Goal: Task Accomplishment & Management: Complete application form

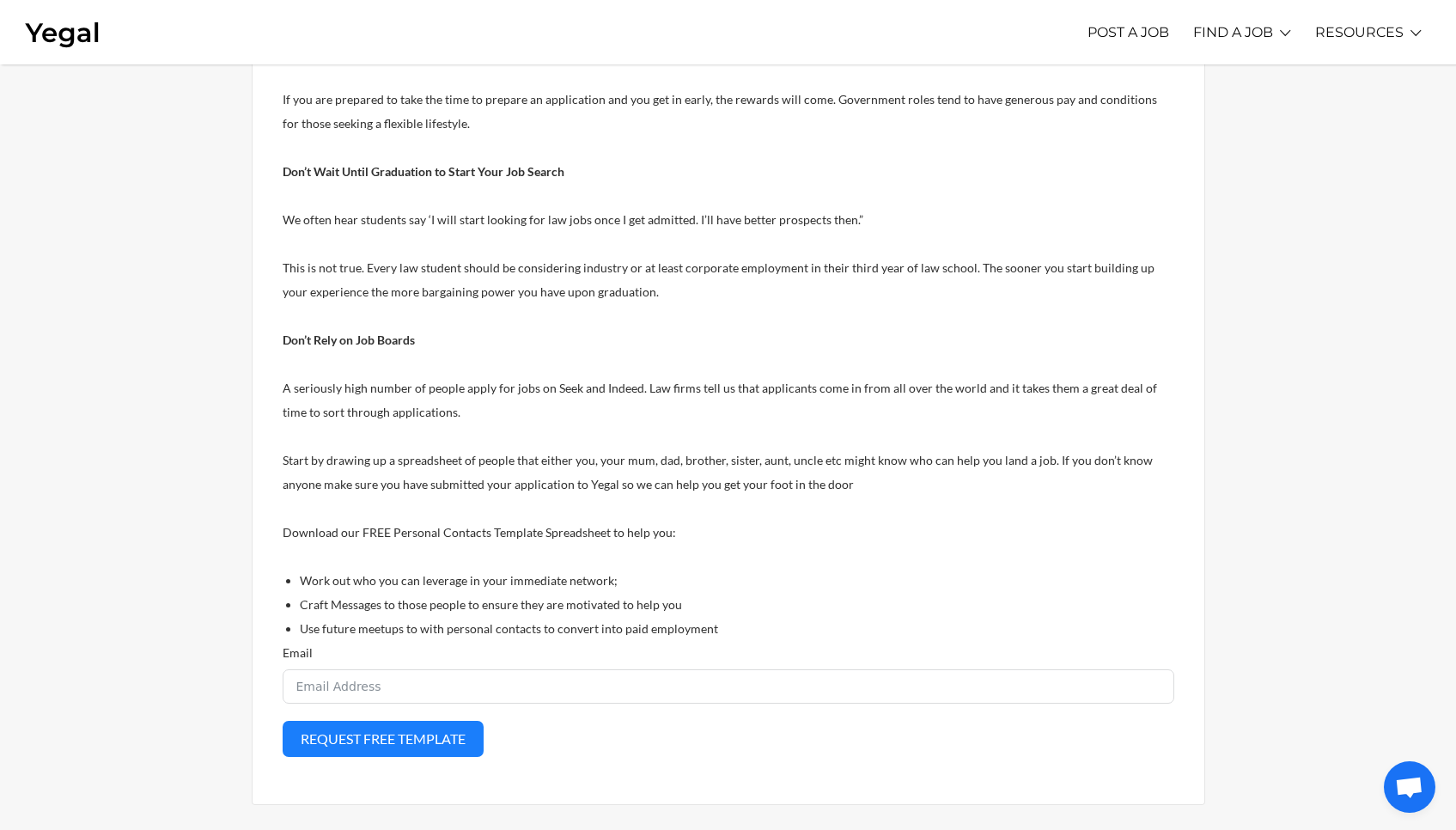
scroll to position [1124, 0]
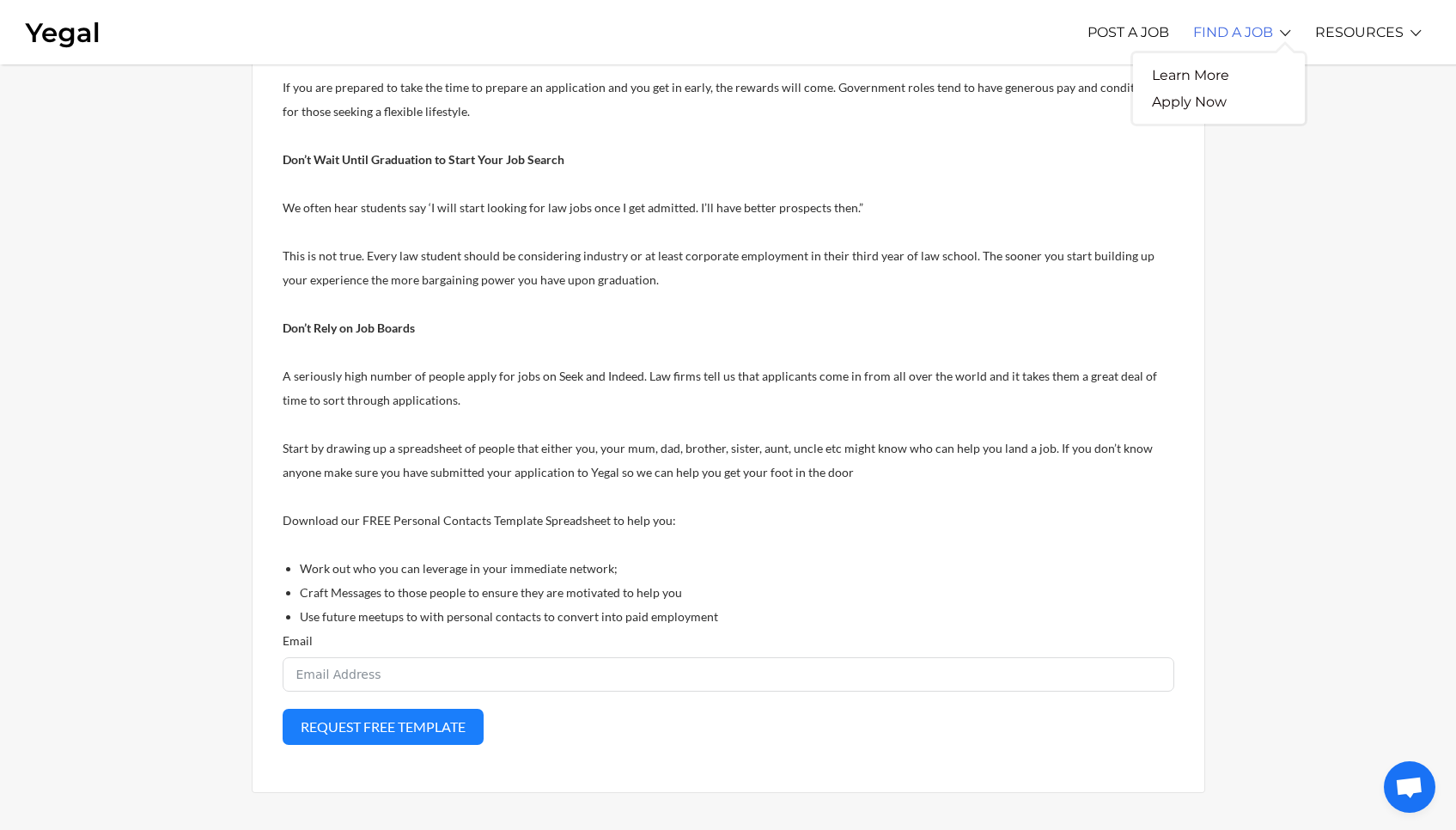
click at [1248, 42] on link "FIND A JOB" at bounding box center [1234, 32] width 80 height 47
click at [1247, 35] on link "FIND A JOB" at bounding box center [1234, 32] width 80 height 47
click at [1199, 98] on link "Apply Now" at bounding box center [1189, 101] width 113 height 26
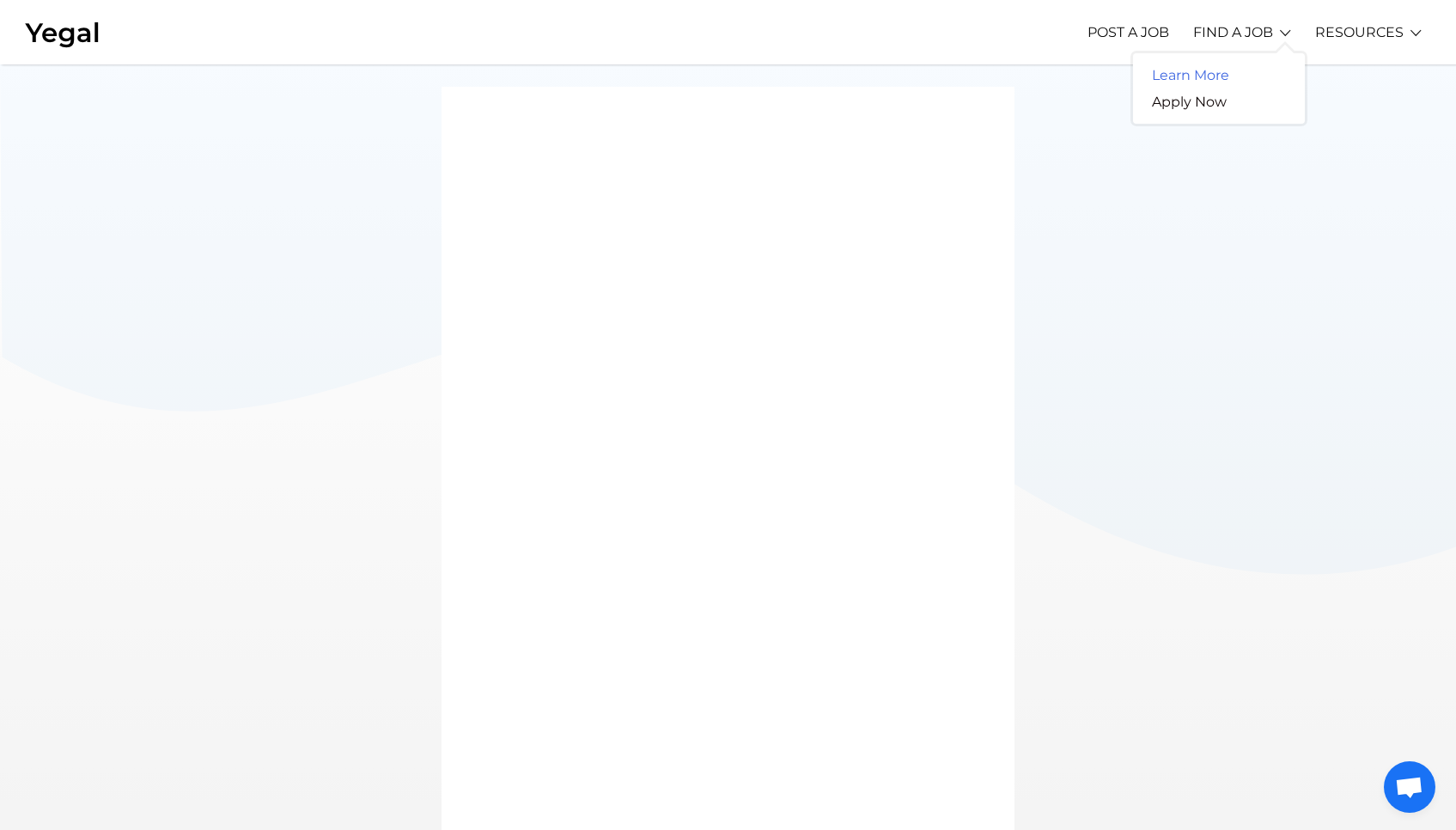
click at [1204, 78] on link "Learn More" at bounding box center [1191, 75] width 115 height 26
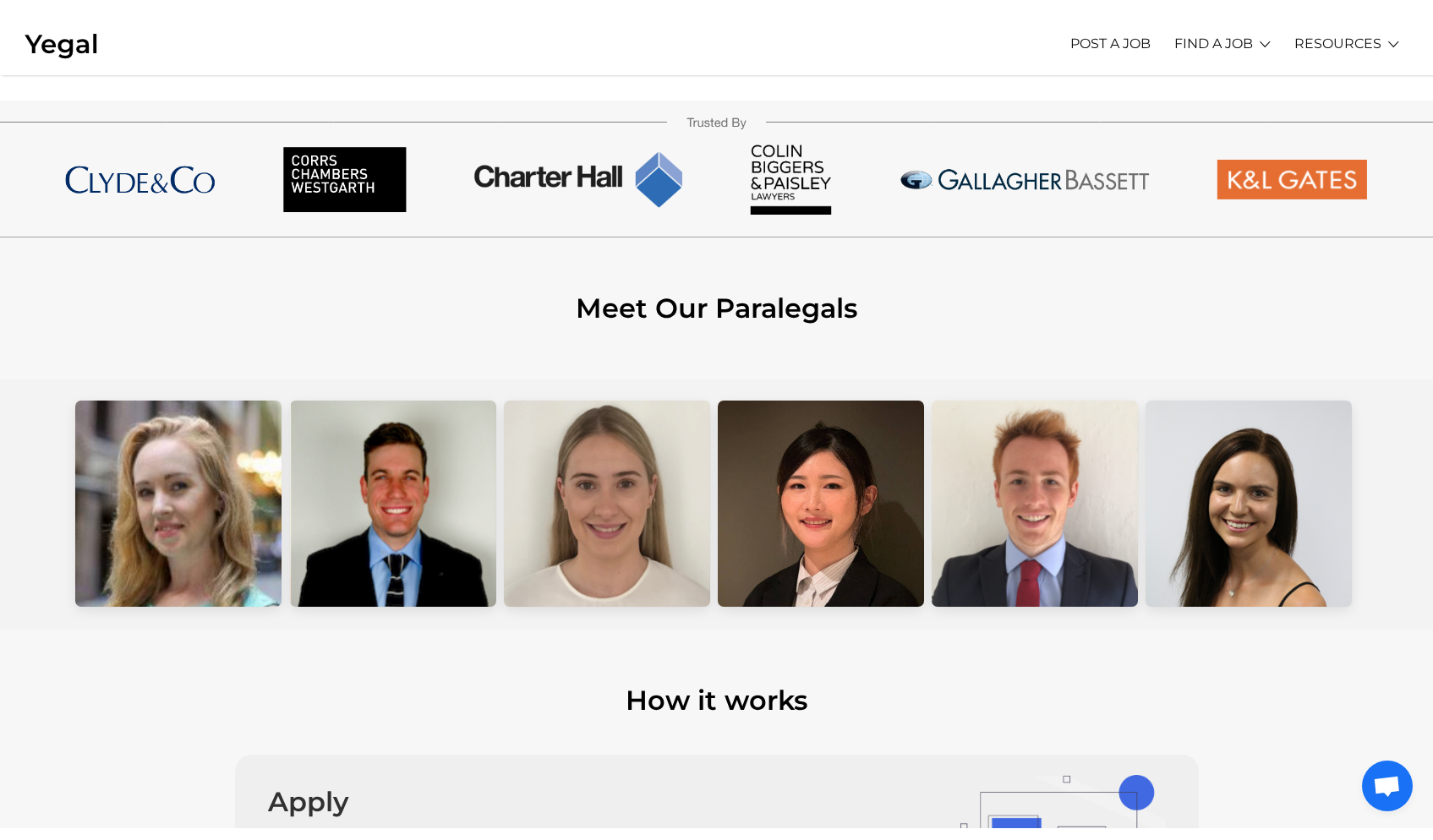
scroll to position [356, 0]
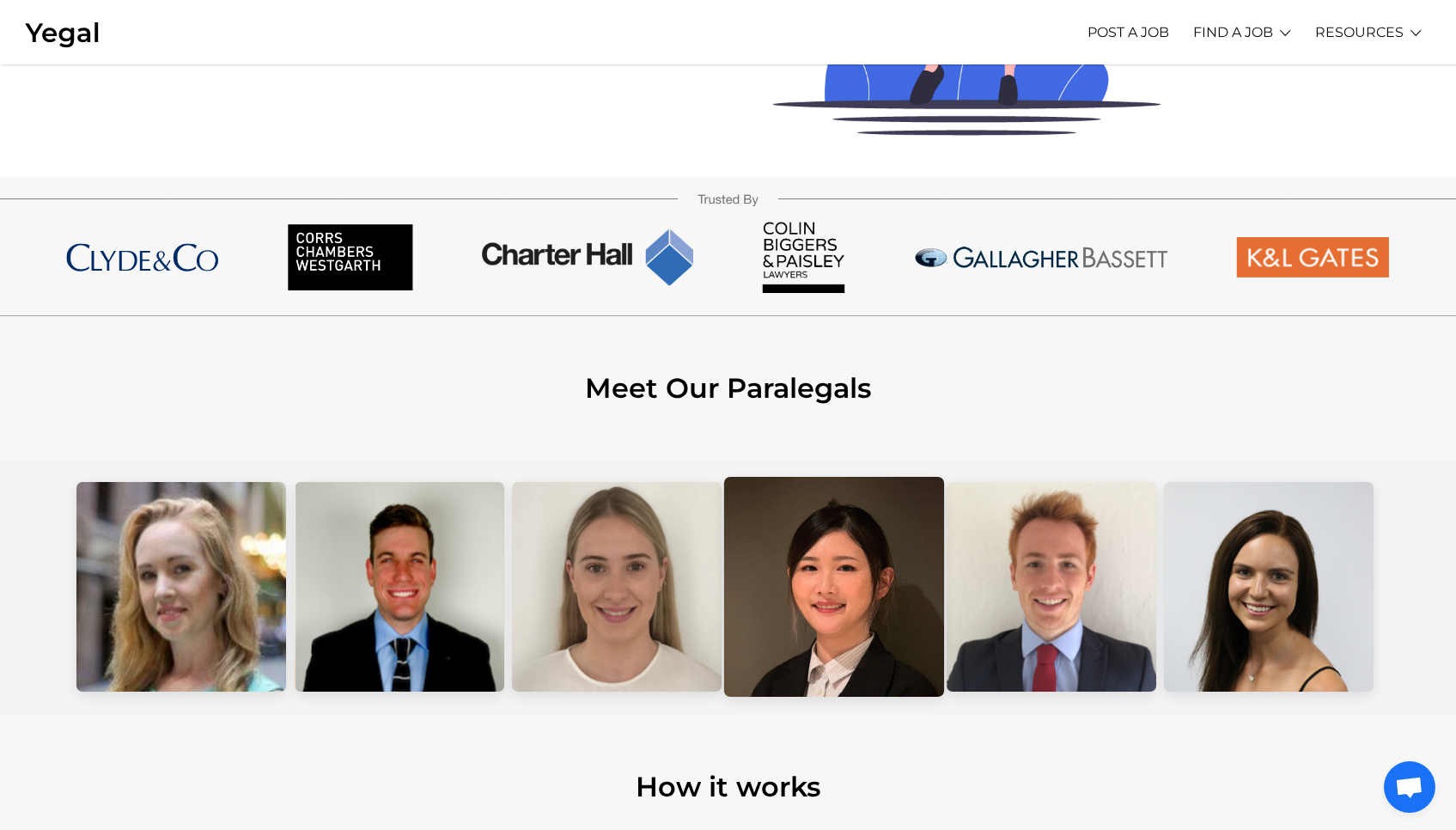
click at [825, 587] on div at bounding box center [834, 587] width 220 height 220
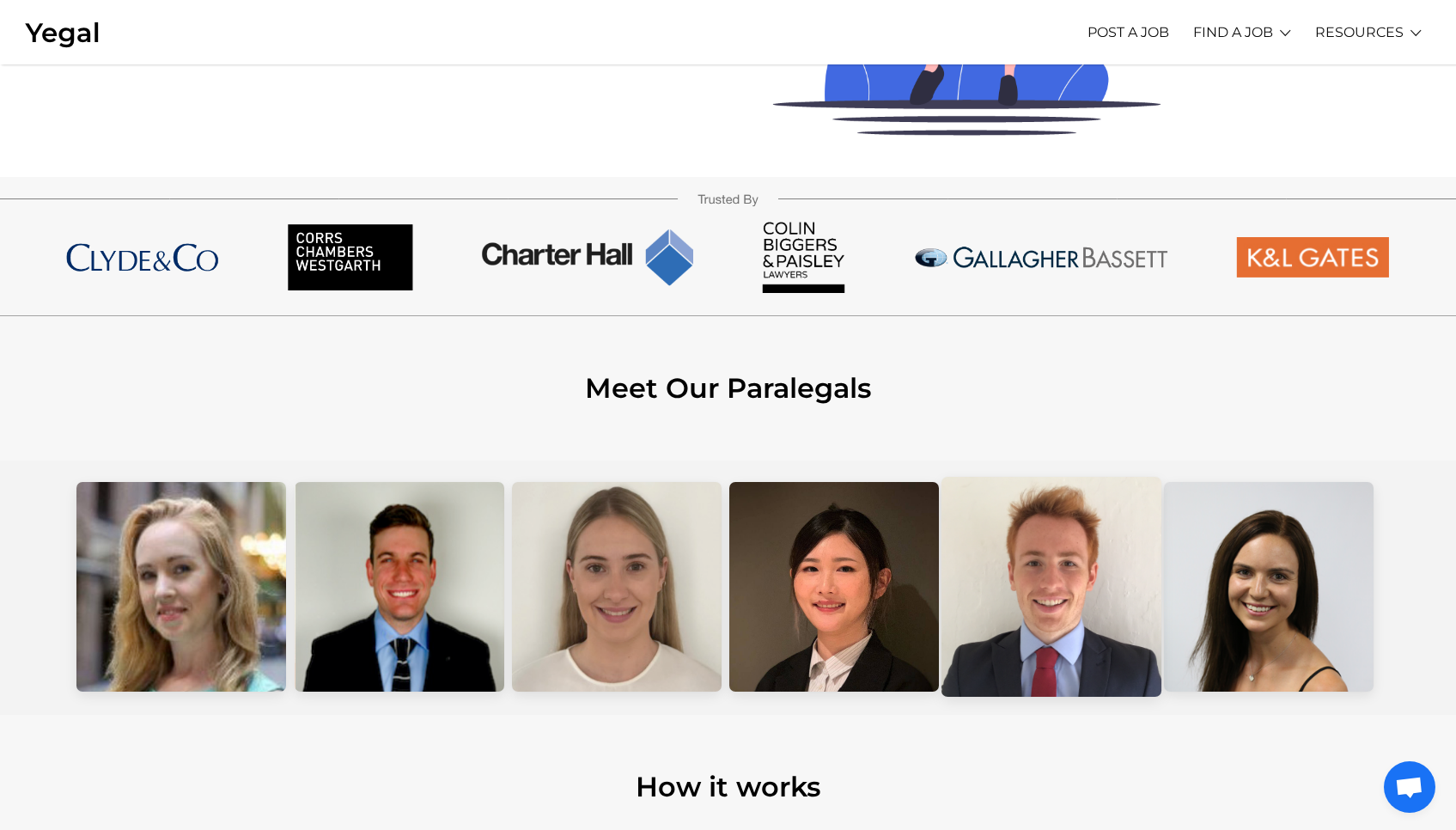
click at [1039, 621] on div at bounding box center [1052, 587] width 220 height 220
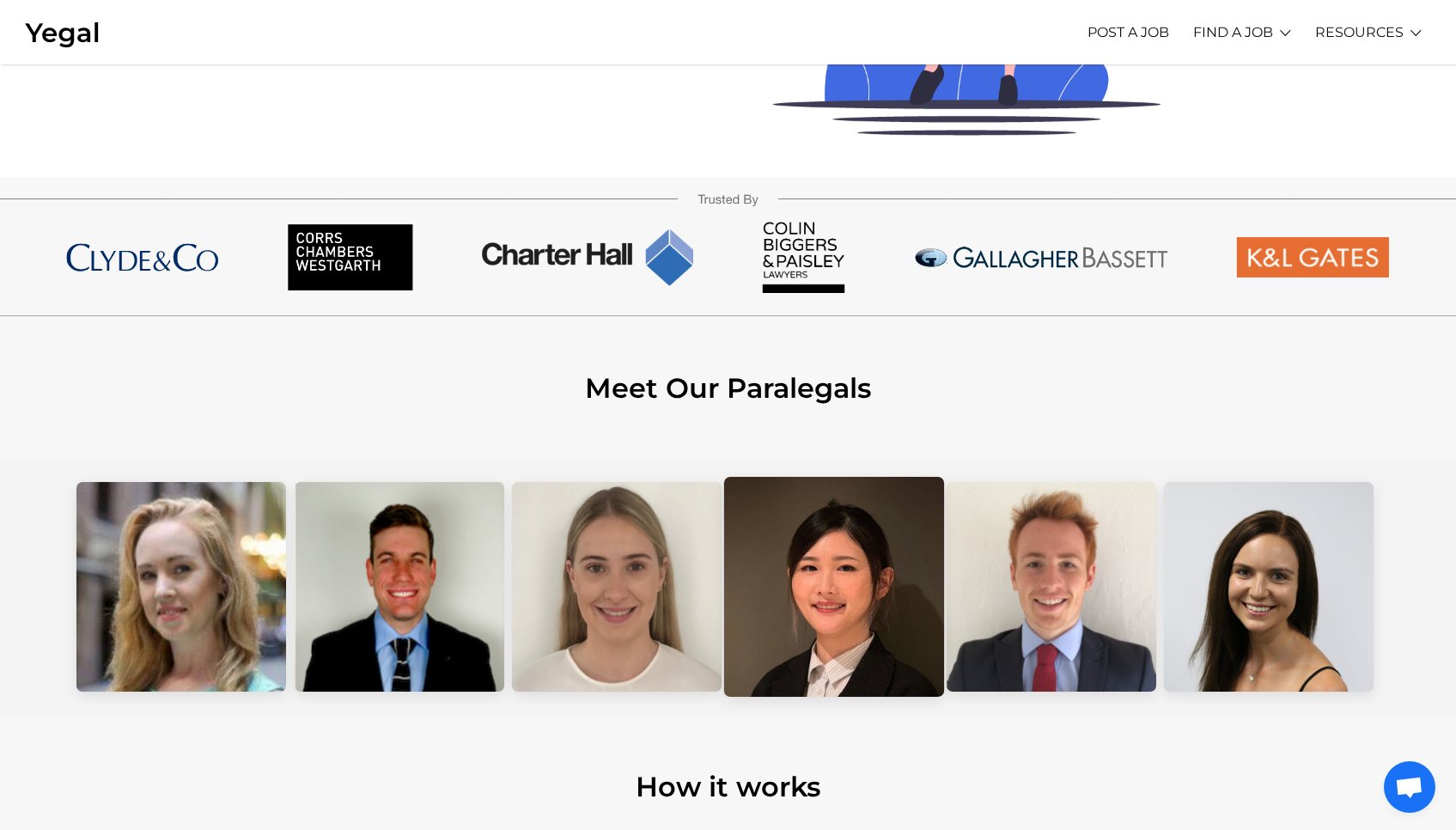
click at [887, 584] on div at bounding box center [834, 587] width 220 height 220
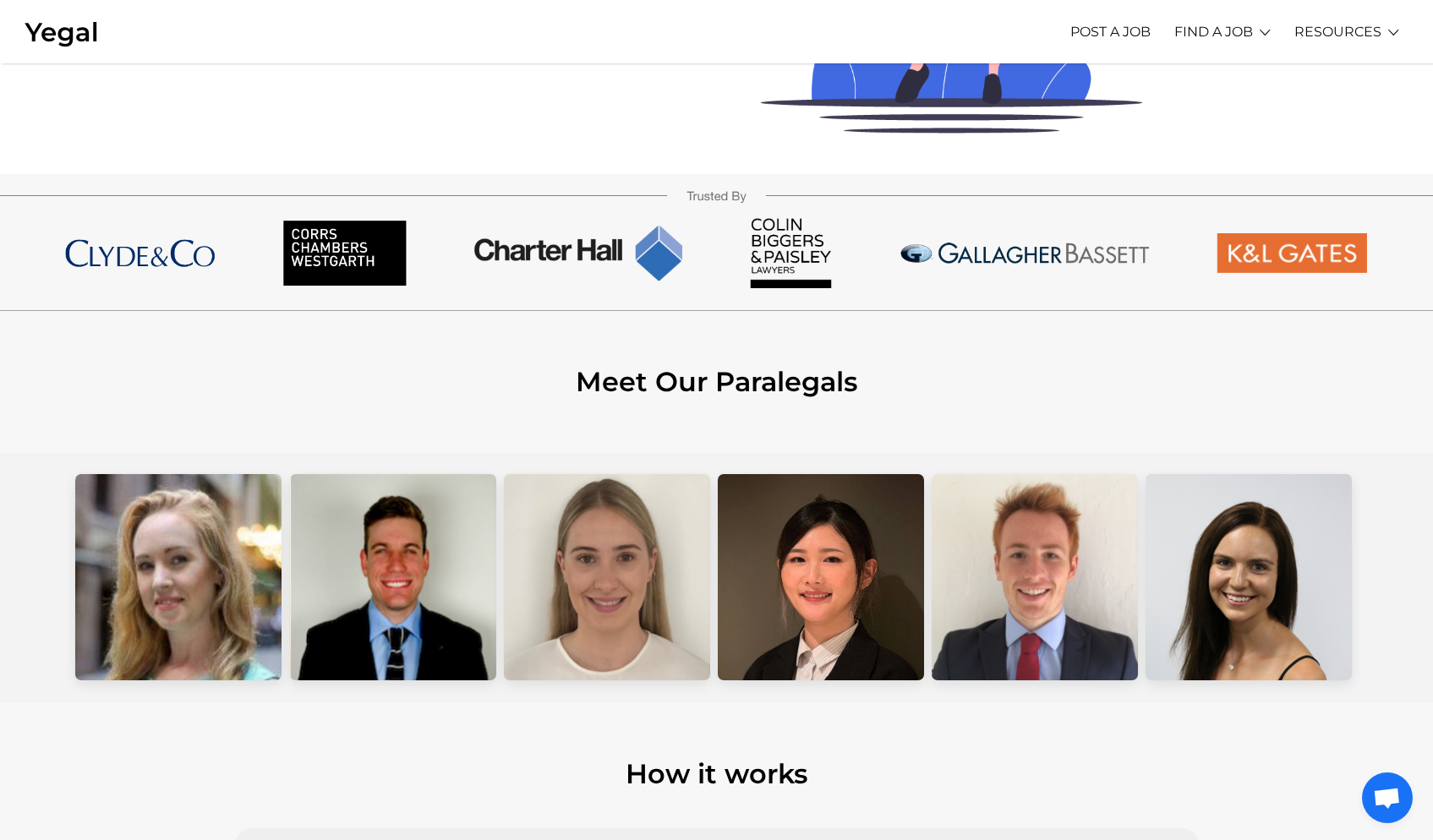
scroll to position [0, 0]
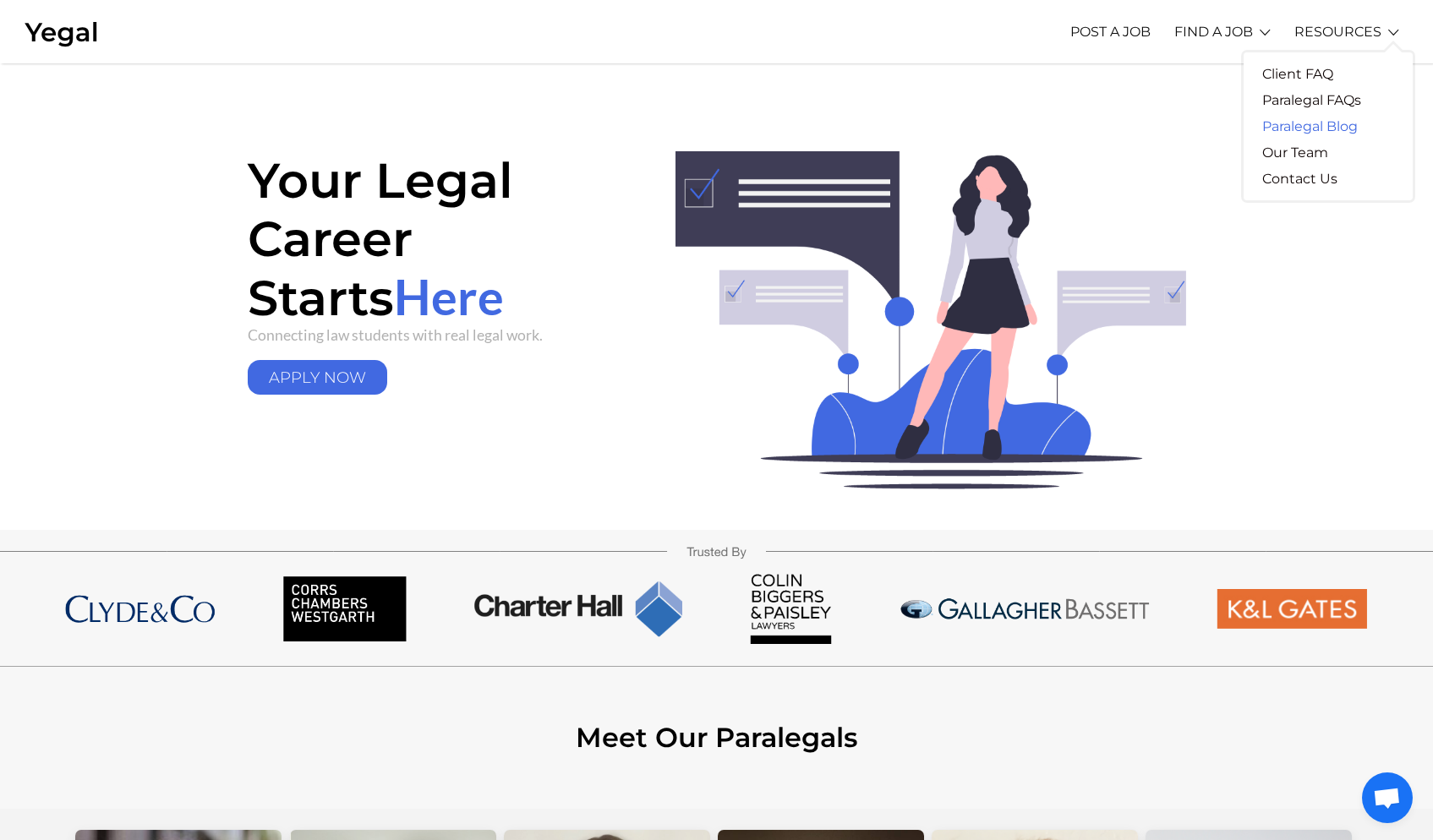
click at [1309, 130] on link "Paralegal Blog" at bounding box center [1310, 127] width 132 height 26
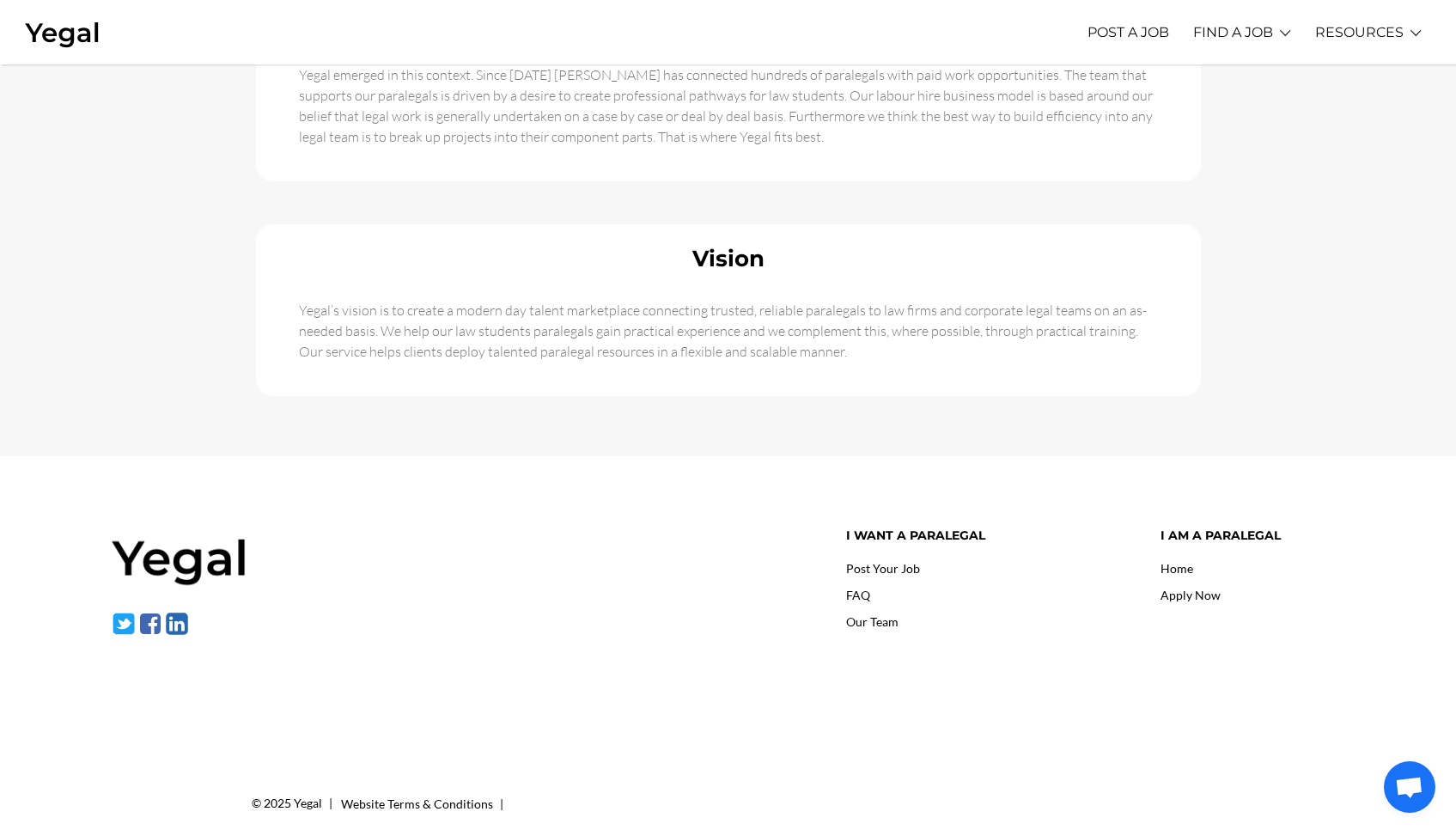
scroll to position [1039, 0]
click at [1252, 28] on link "FIND A JOB" at bounding box center [1234, 32] width 80 height 47
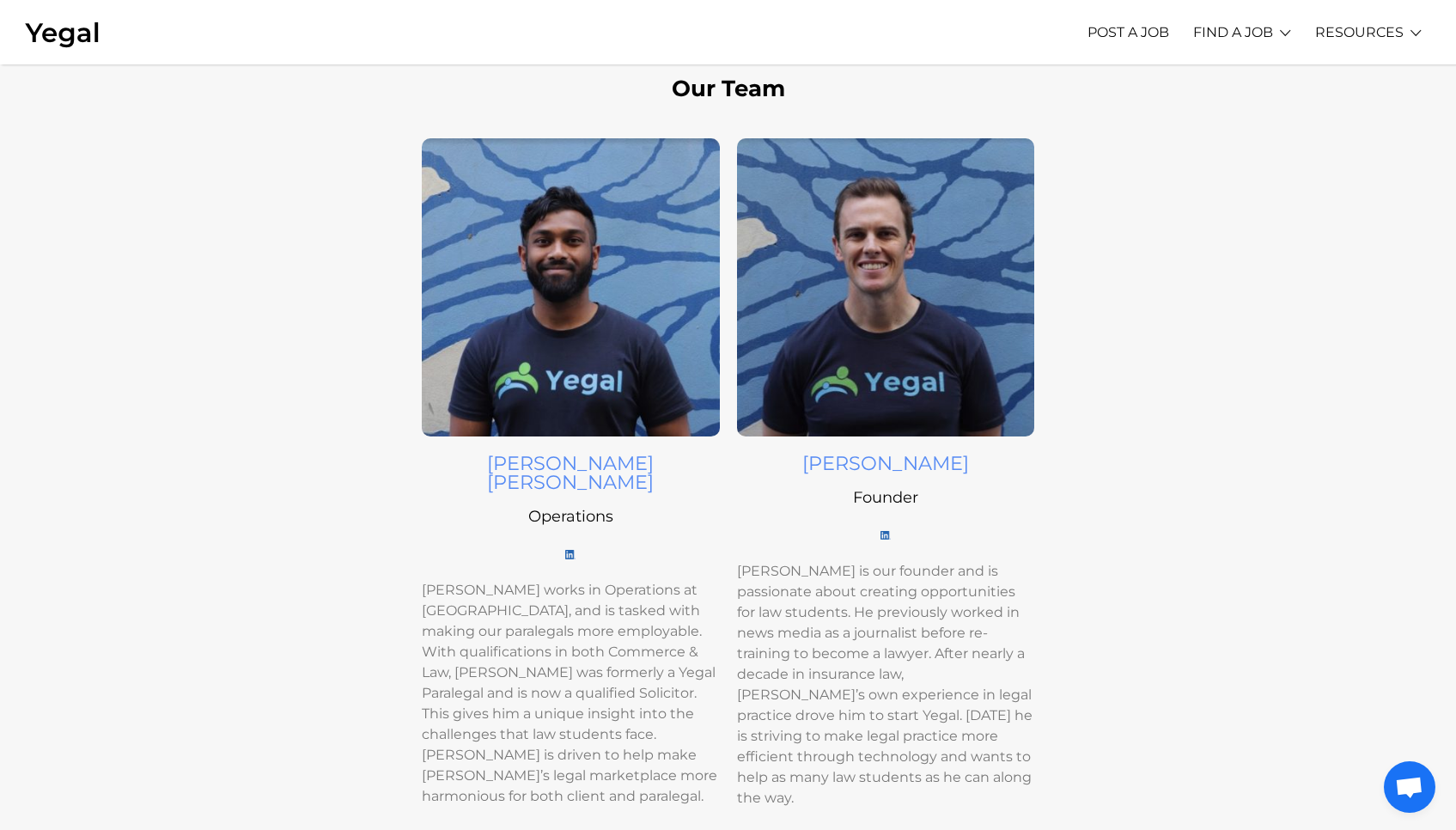
scroll to position [0, 0]
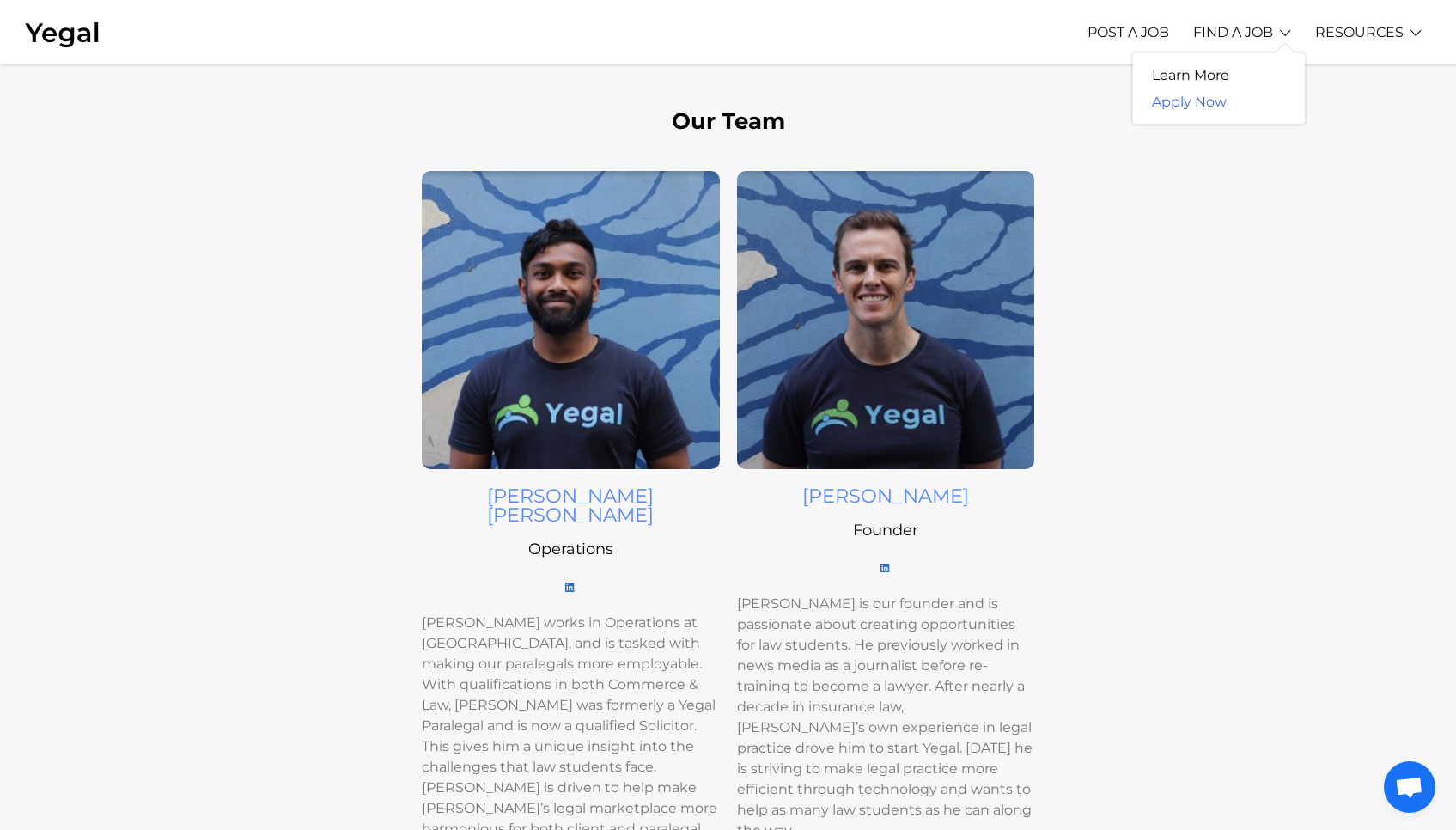
click at [1204, 95] on link "Apply Now" at bounding box center [1189, 101] width 113 height 26
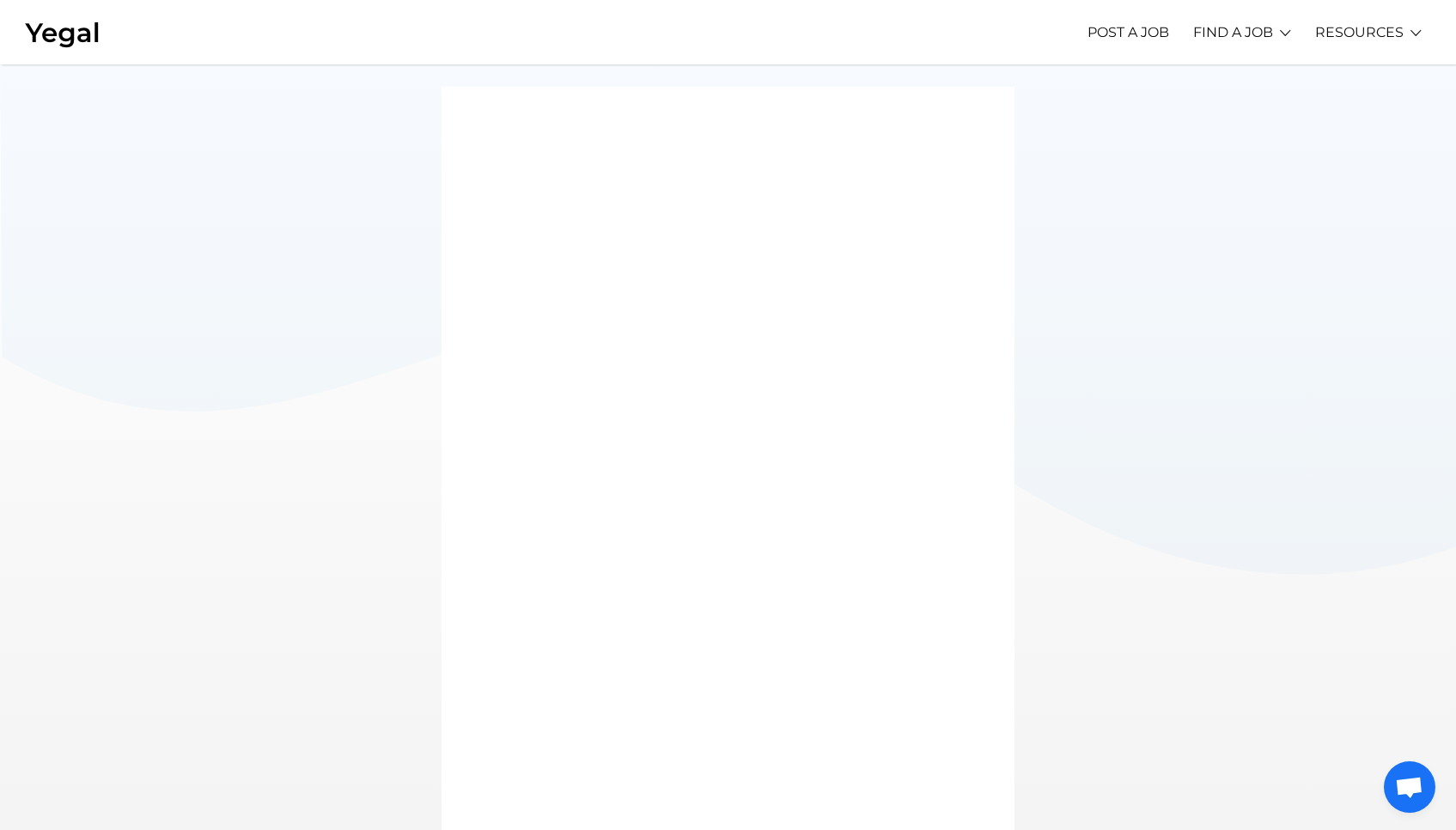
click at [464, 422] on div at bounding box center [727, 515] width 573 height 856
click at [1217, 39] on link "FIND A JOB" at bounding box center [1234, 32] width 80 height 47
click at [1207, 79] on link "Learn More" at bounding box center [1191, 75] width 115 height 26
